Goal: Task Accomplishment & Management: Use online tool/utility

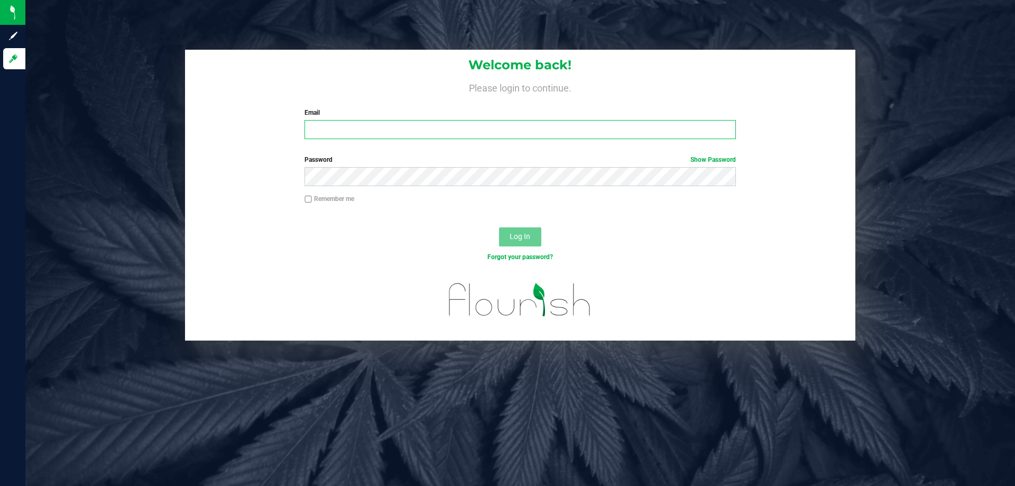
click at [401, 126] on input "Email" at bounding box center [520, 129] width 431 height 19
type input "[EMAIL_ADDRESS][DOMAIN_NAME]"
click at [499, 227] on button "Log In" at bounding box center [520, 236] width 42 height 19
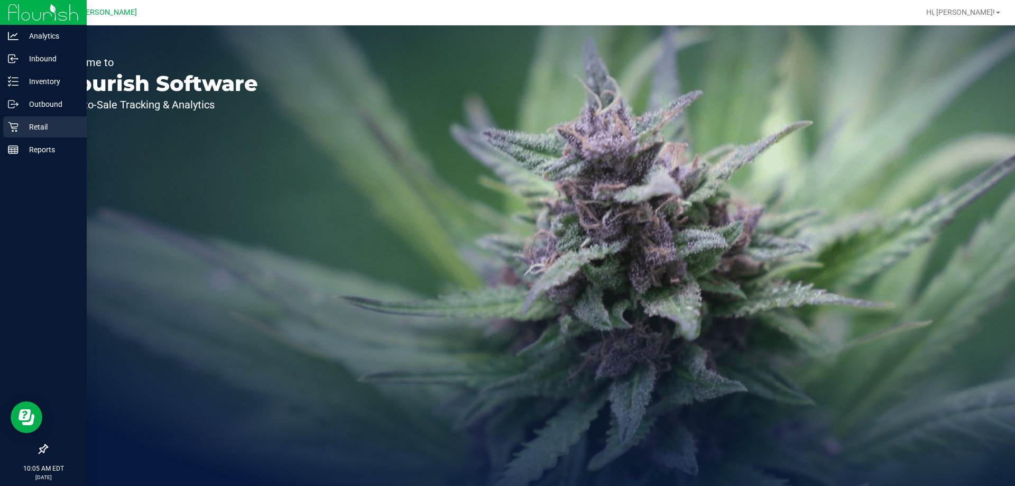
click at [34, 127] on p "Retail" at bounding box center [50, 127] width 63 height 13
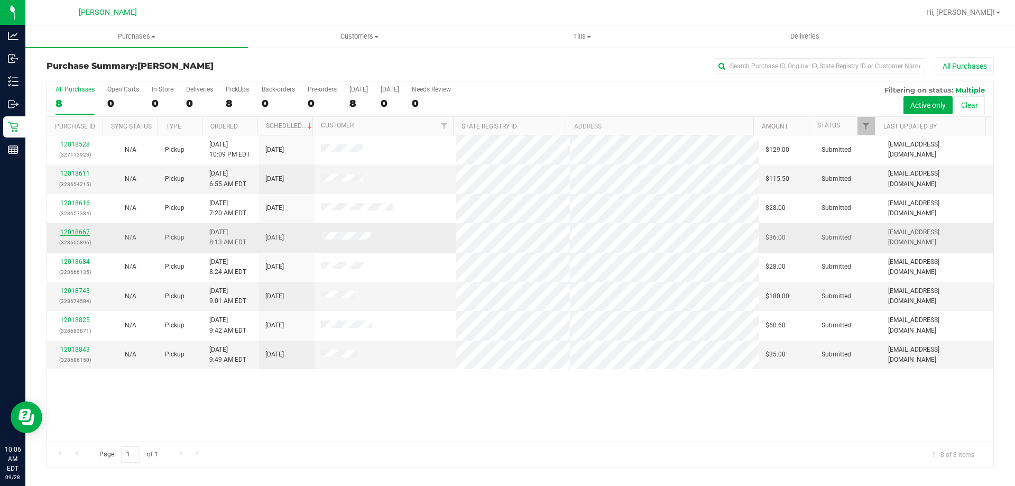
click at [86, 231] on link "12018667" at bounding box center [75, 231] width 30 height 7
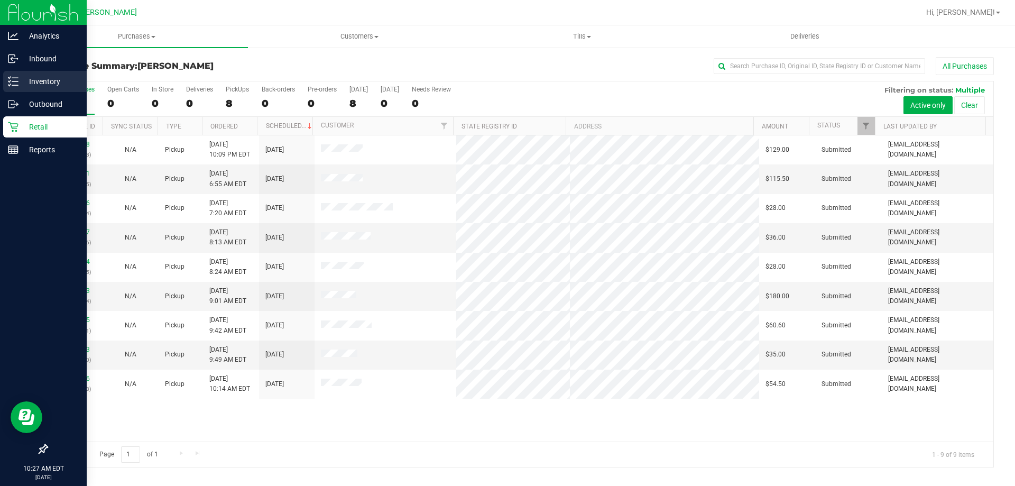
click at [24, 78] on p "Inventory" at bounding box center [50, 81] width 63 height 13
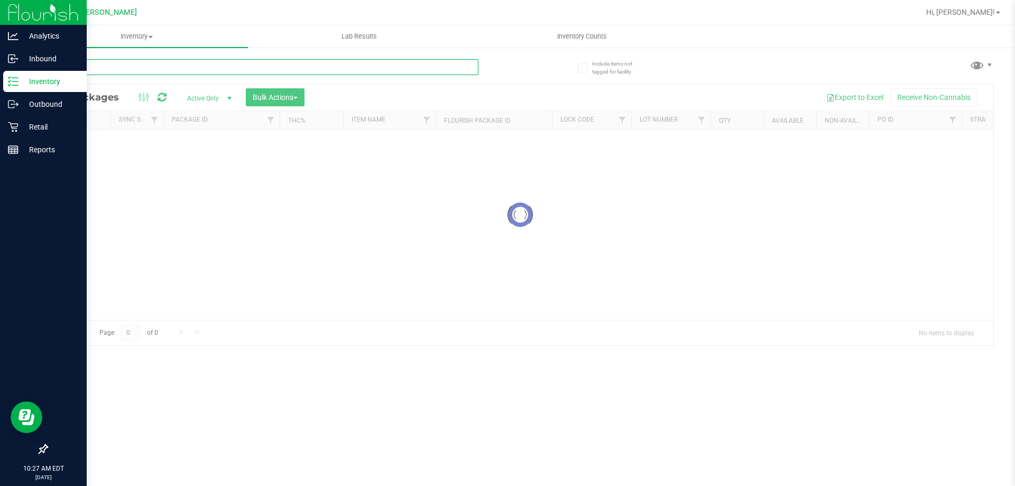
click at [136, 72] on div "Inventory All packages All inventory Waste log Create inventory Lab Results Inv…" at bounding box center [520, 255] width 990 height 461
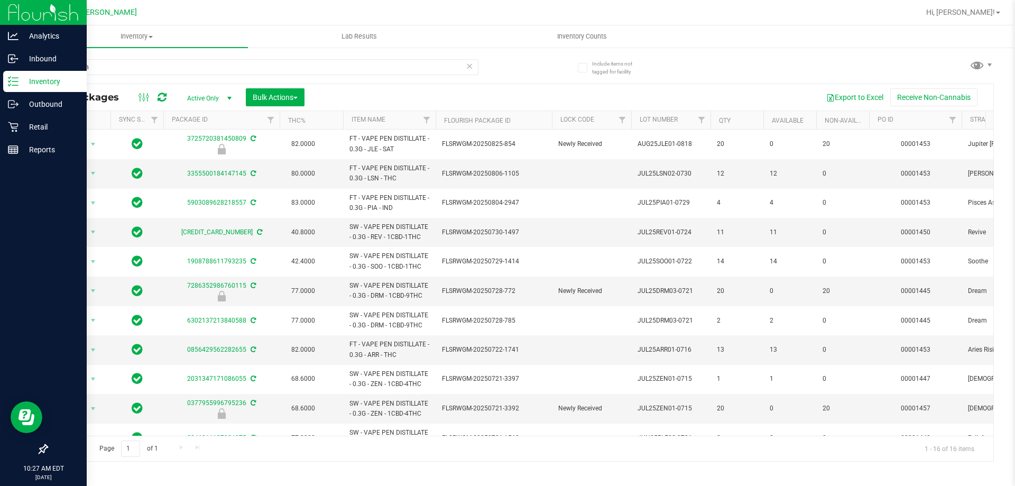
click at [406, 118] on th "Item Name" at bounding box center [389, 120] width 93 height 19
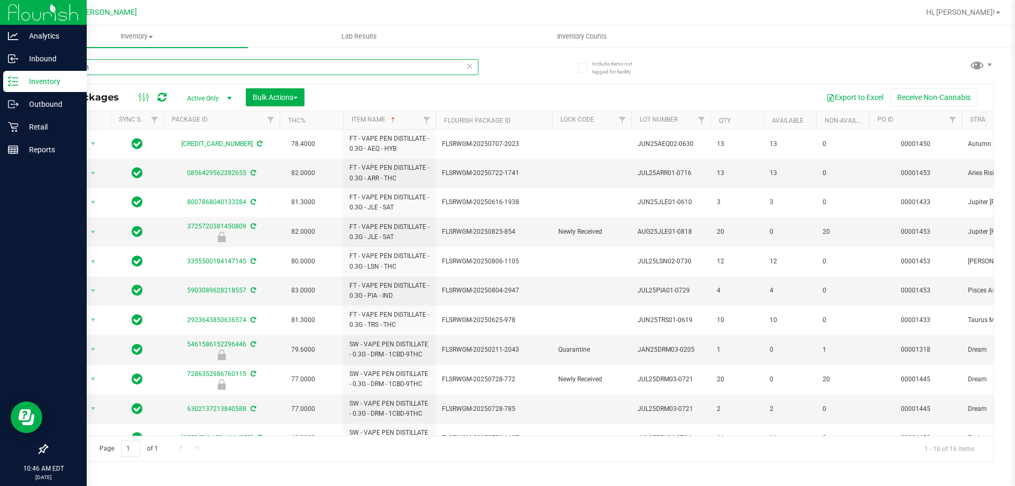
click at [186, 66] on input "vape pen" at bounding box center [263, 67] width 432 height 16
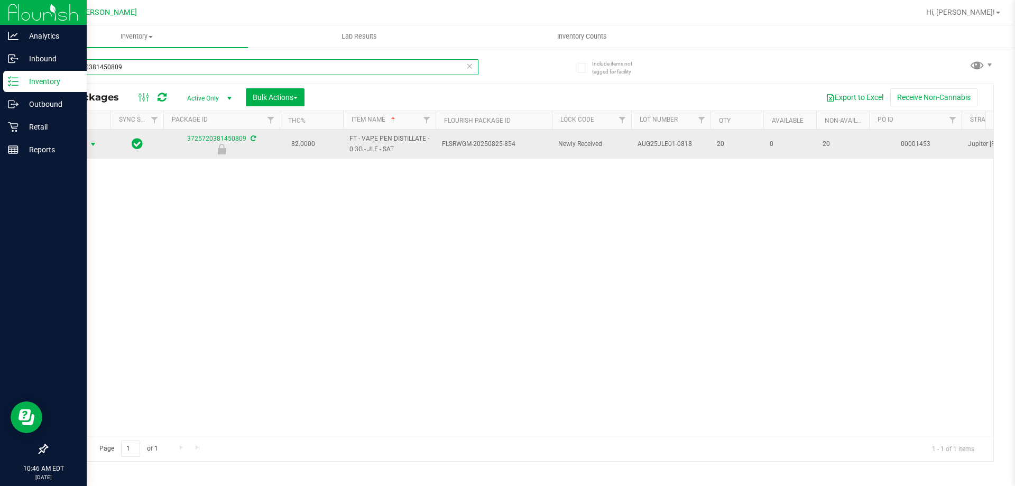
type input "3725720381450809"
click at [78, 142] on span "Action" at bounding box center [72, 144] width 29 height 15
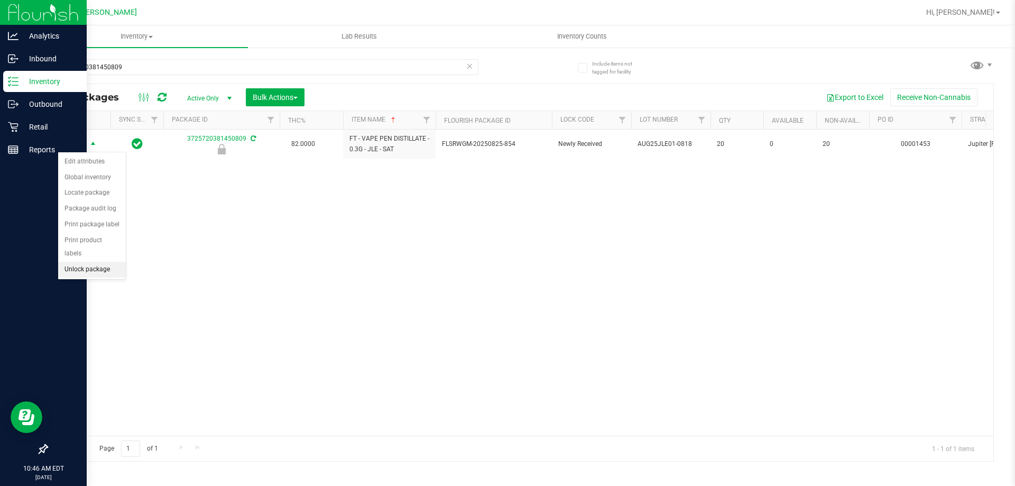
click at [111, 262] on li "Unlock package" at bounding box center [92, 270] width 68 height 16
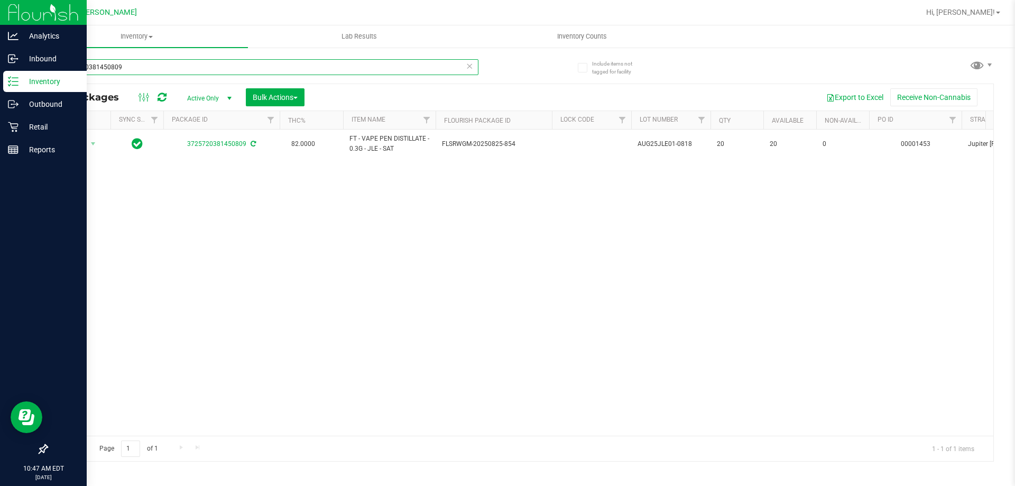
click at [160, 68] on input "3725720381450809" at bounding box center [263, 67] width 432 height 16
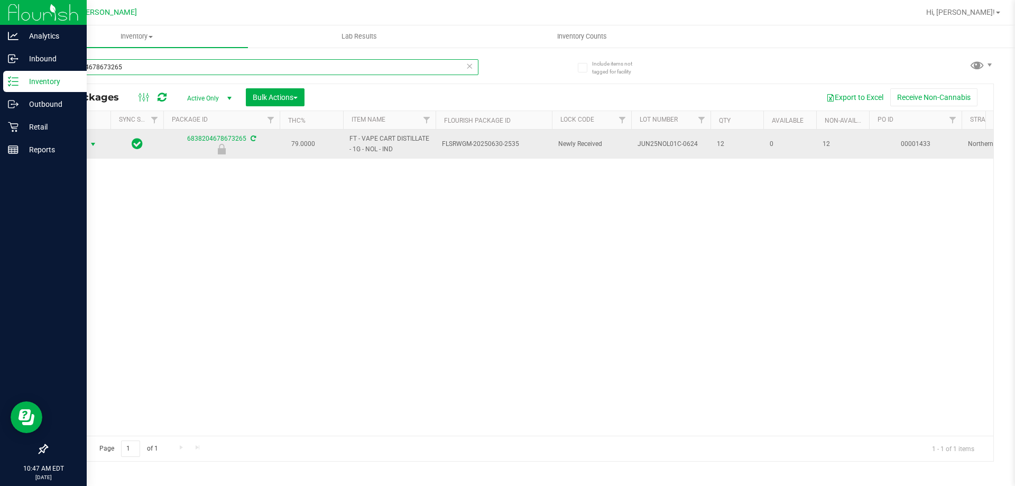
type input "6838204678673265"
click at [89, 145] on span "select" at bounding box center [93, 144] width 8 height 8
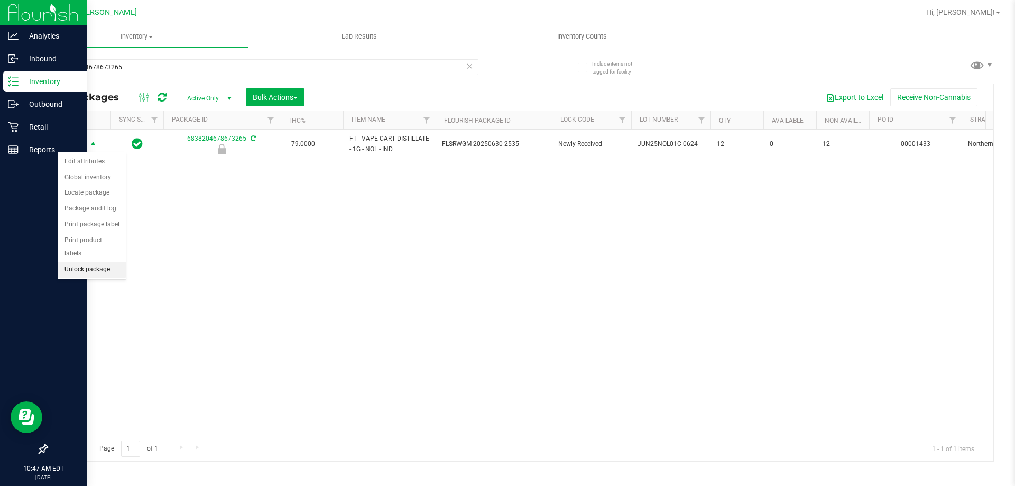
click at [104, 262] on li "Unlock package" at bounding box center [92, 270] width 68 height 16
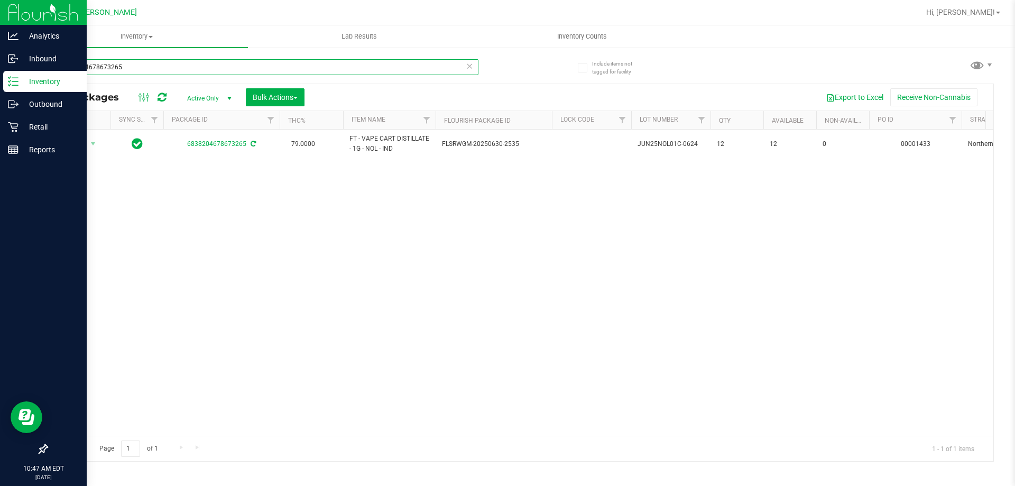
click at [146, 64] on input "6838204678673265" at bounding box center [263, 67] width 432 height 16
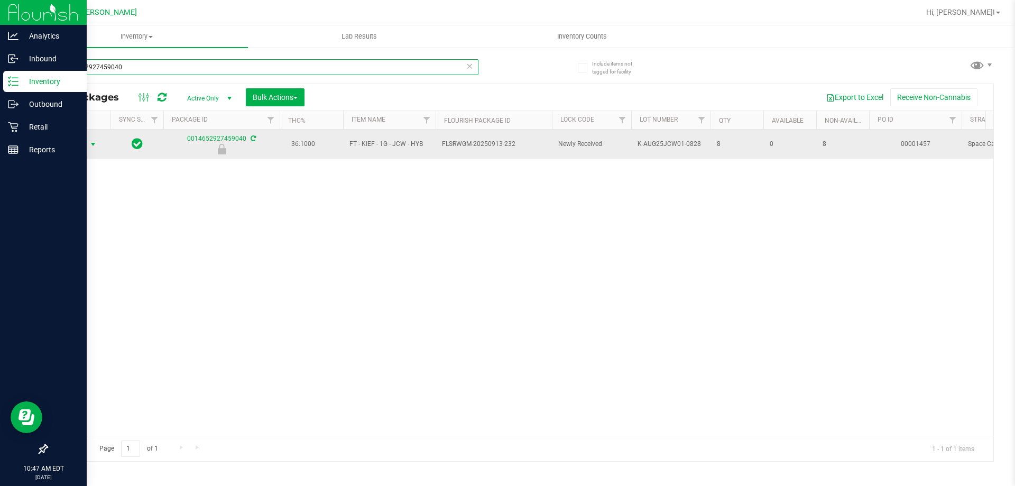
type input "0014652927459040"
click at [79, 141] on span "Action" at bounding box center [72, 144] width 29 height 15
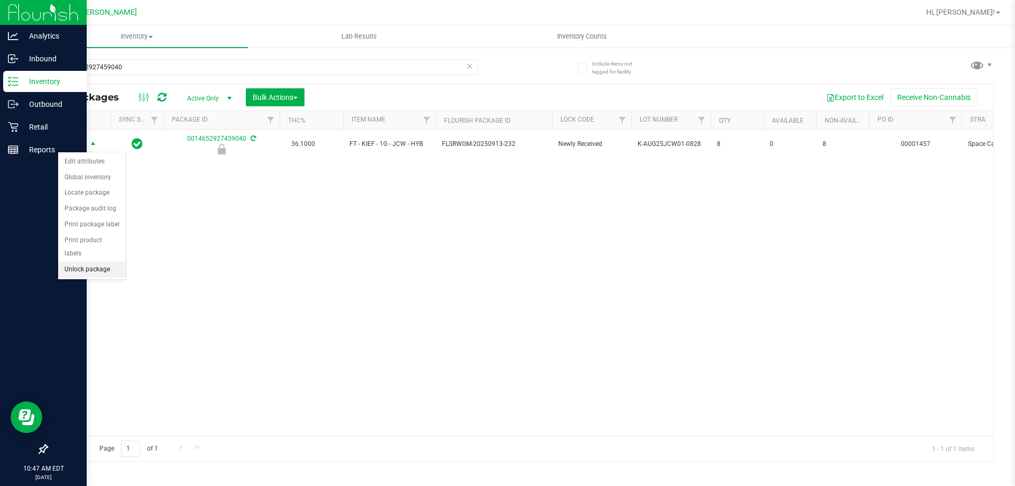
click at [93, 262] on li "Unlock package" at bounding box center [92, 270] width 68 height 16
